Goal: Information Seeking & Learning: Learn about a topic

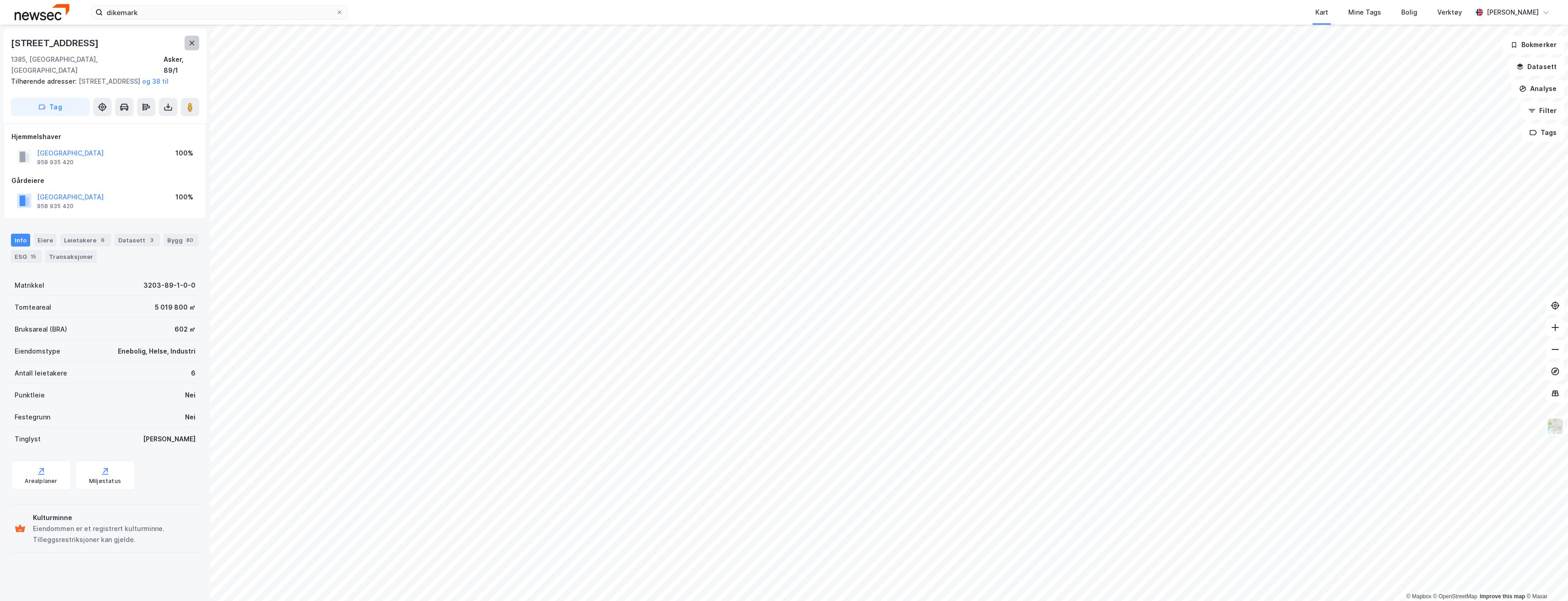
click at [196, 40] on button at bounding box center [192, 43] width 15 height 15
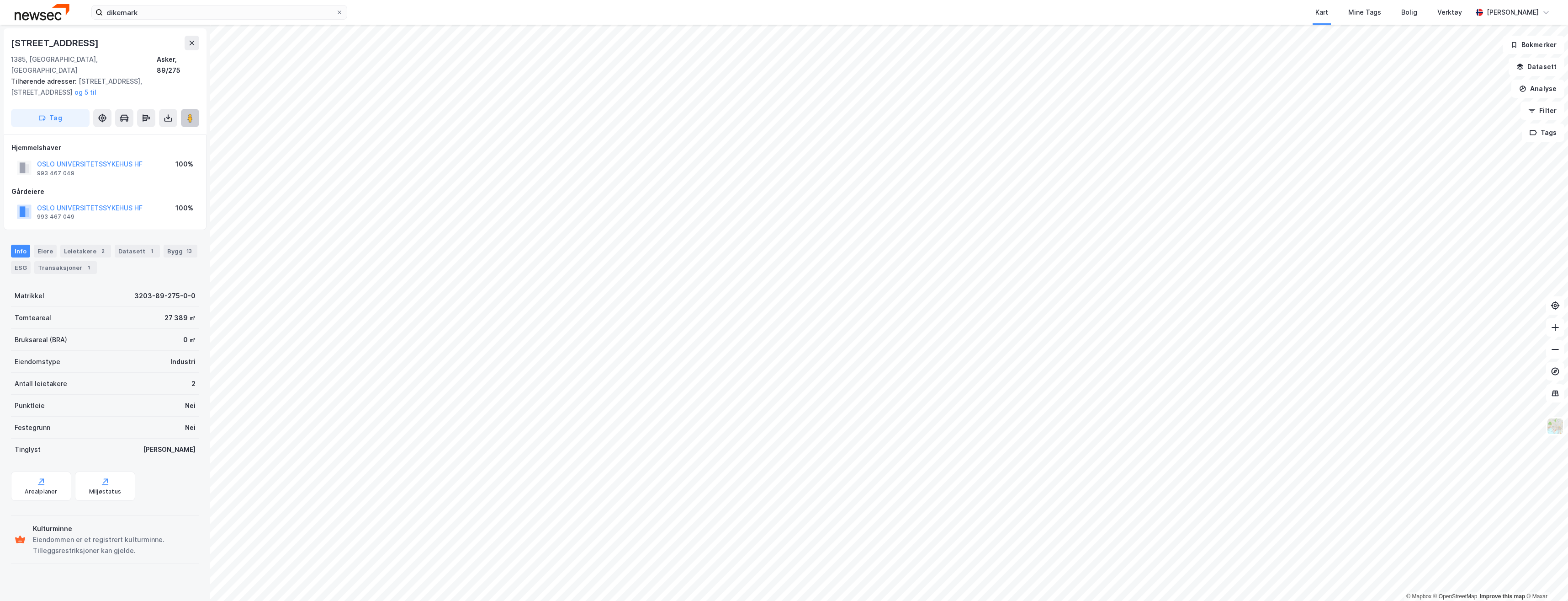
click at [195, 109] on button at bounding box center [190, 118] width 18 height 18
click at [193, 38] on button at bounding box center [192, 43] width 15 height 15
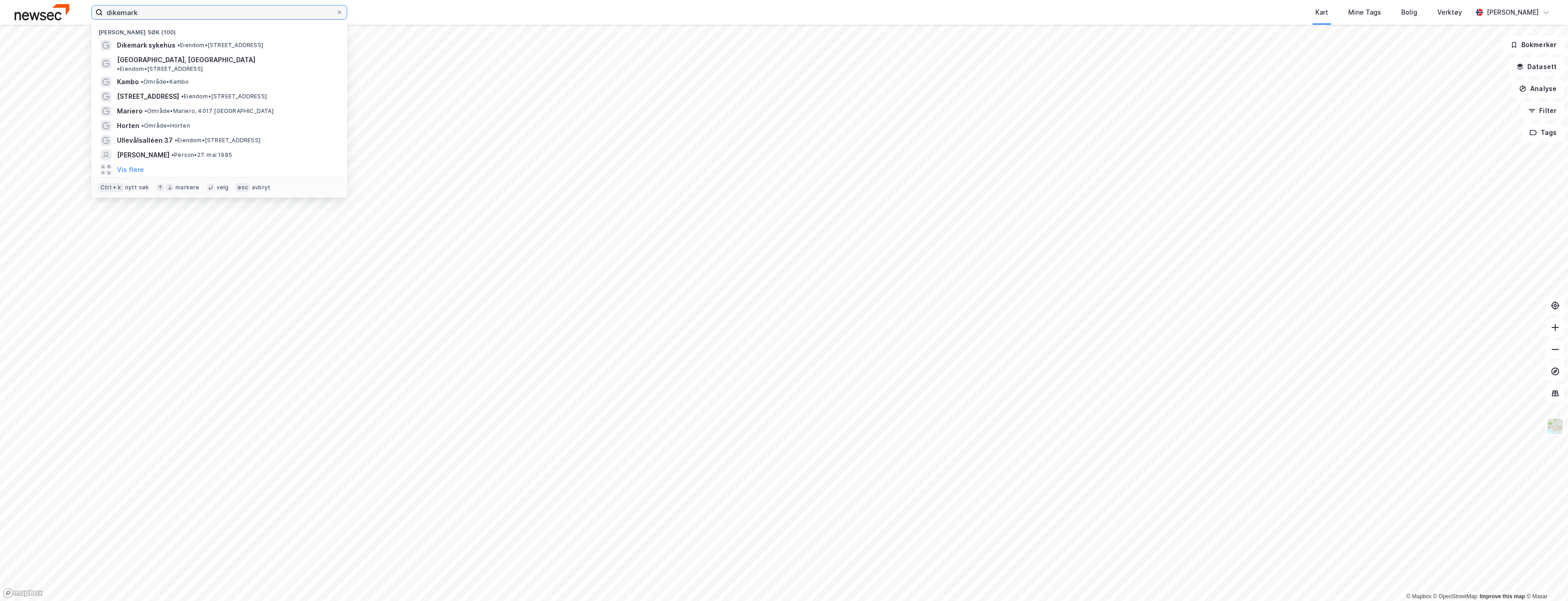
drag, startPoint x: 149, startPoint y: 14, endPoint x: 86, endPoint y: 3, distance: 64.0
click at [81, 7] on div "dikemark Nylige søk (100) Dikemark sykehus • Eiendom • [STREET_ADDRESS] [GEOGRA…" at bounding box center [784, 12] width 1568 height 25
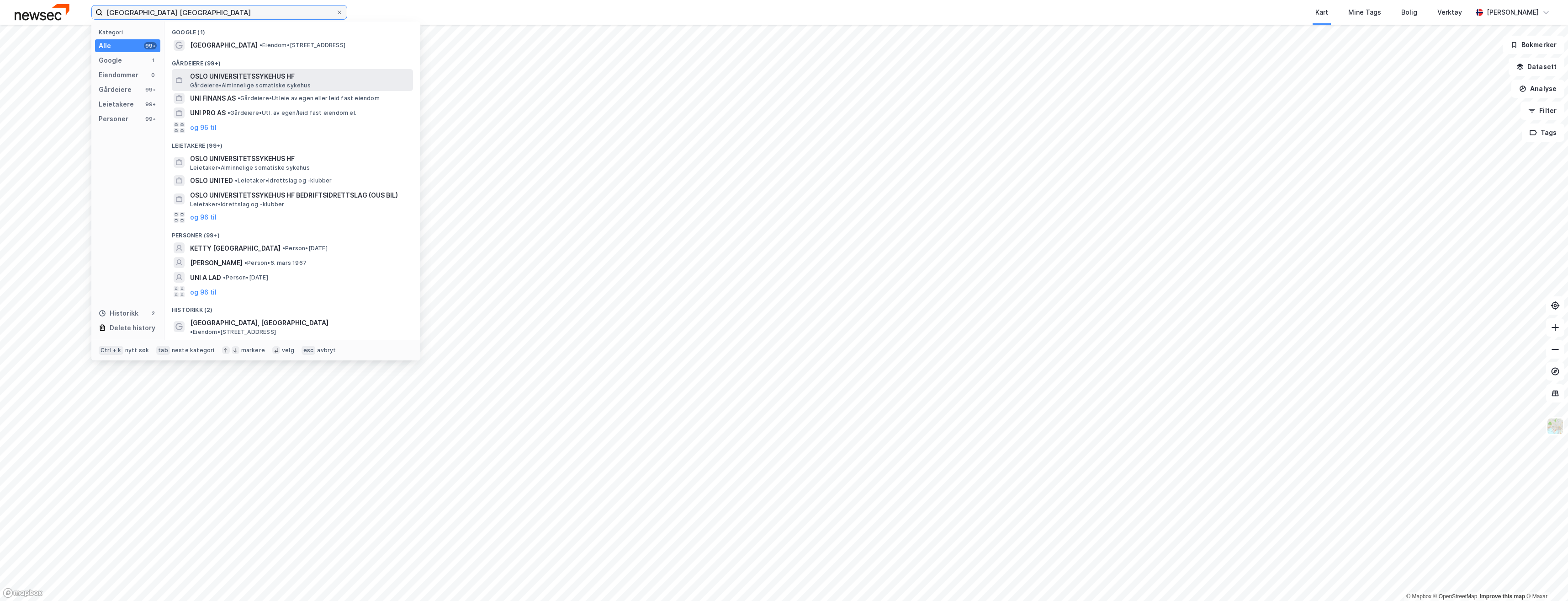
type input "[GEOGRAPHIC_DATA] [GEOGRAPHIC_DATA]"
click at [261, 80] on span "OSLO UNIVERSITETSSYKEHUS HF" at bounding box center [300, 76] width 219 height 11
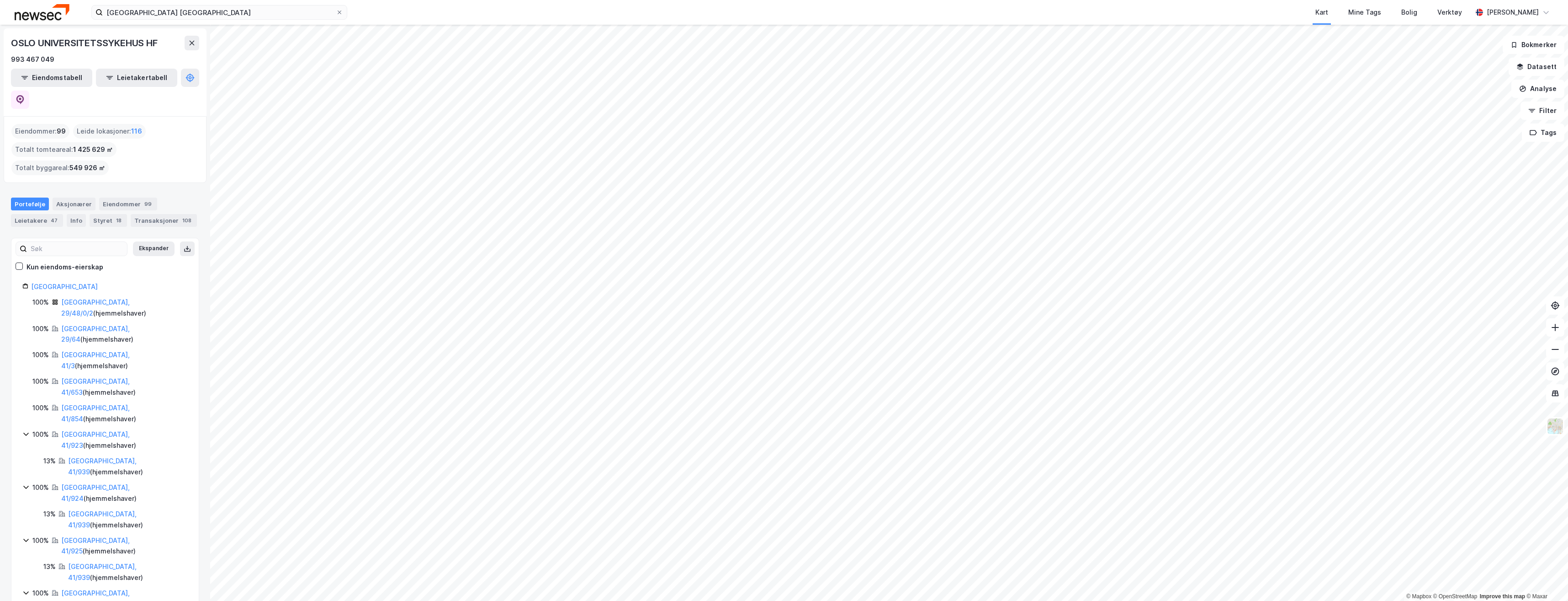
click at [915, 0] on html "[GEOGRAPHIC_DATA] uni Kart Mine Tags Bolig Verktøy [PERSON_NAME] © Mapbox © Ope…" at bounding box center [784, 300] width 1568 height 601
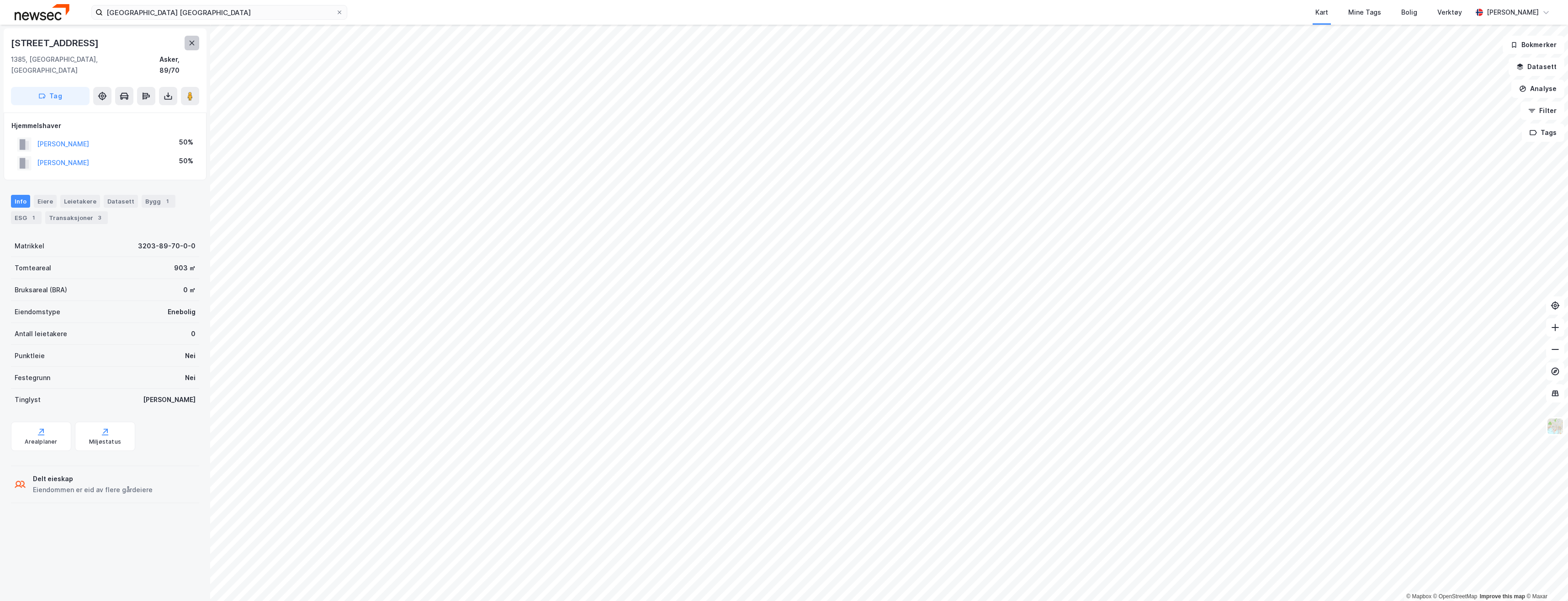
click at [191, 43] on icon at bounding box center [192, 43] width 7 height 7
